Goal: Navigation & Orientation: Find specific page/section

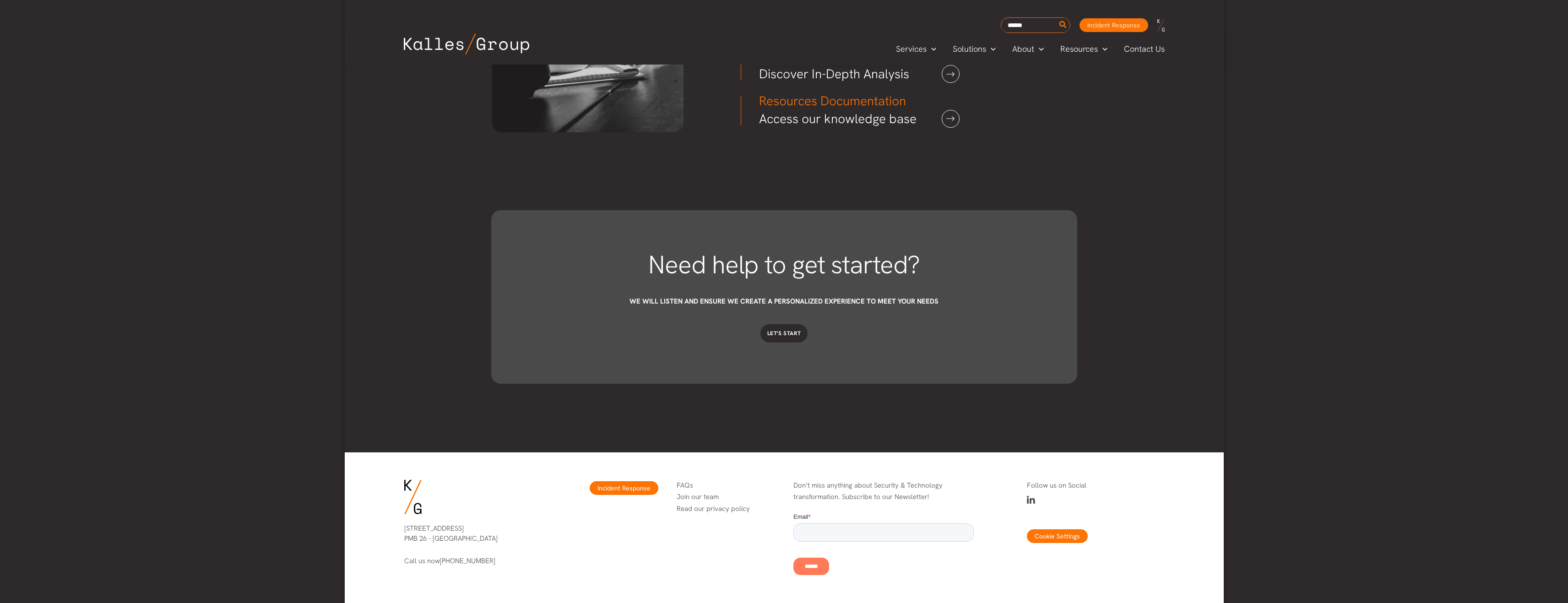
scroll to position [2380, 0]
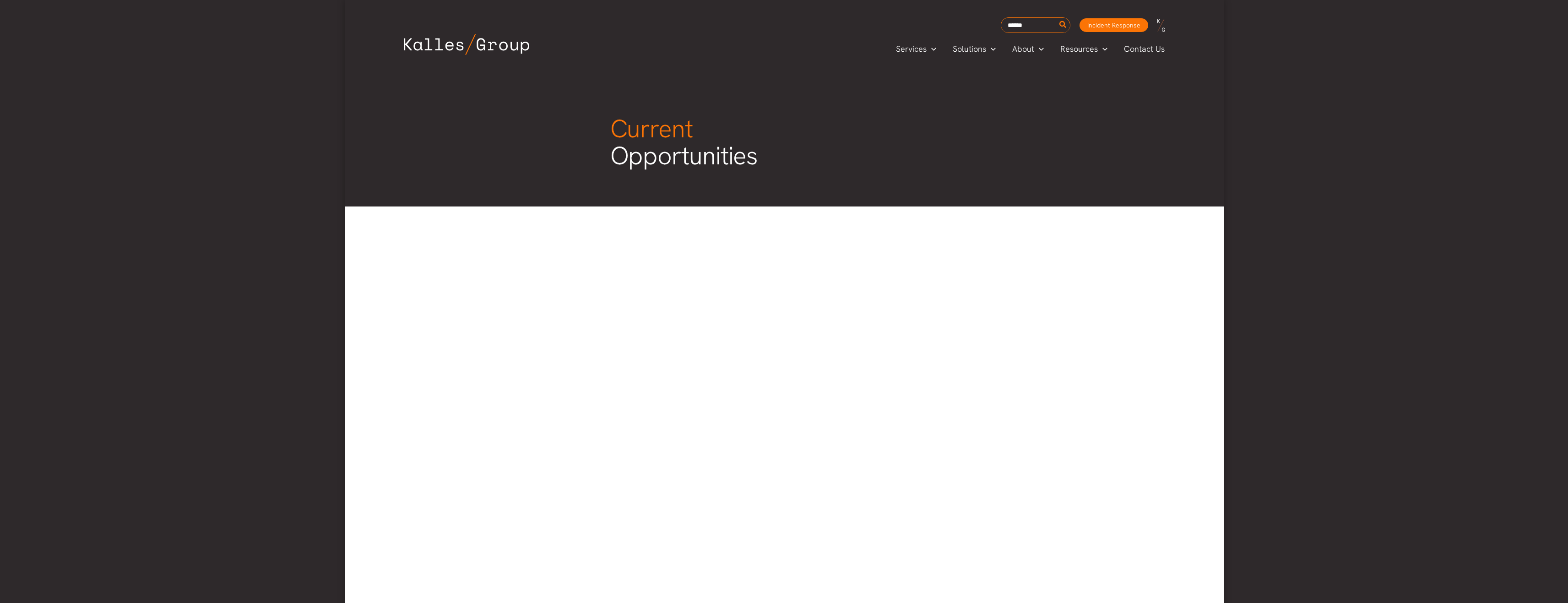
click at [488, 45] on img at bounding box center [466, 44] width 125 height 21
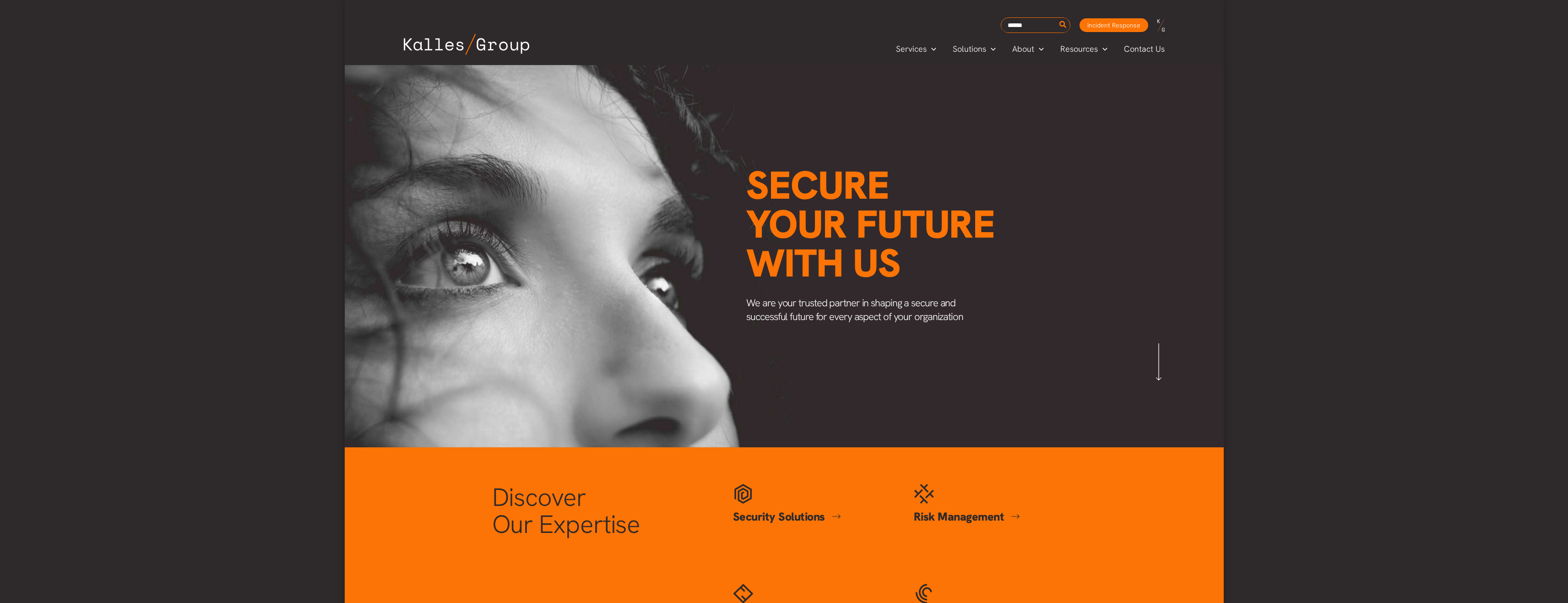
scroll to position [0, 1071]
